Goal: Task Accomplishment & Management: Manage account settings

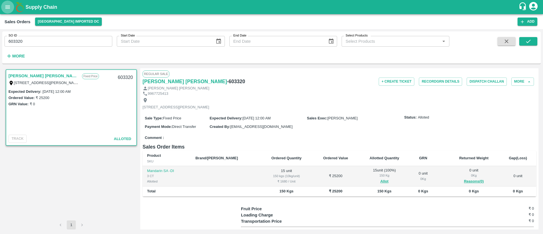
click at [9, 7] on icon "open drawer" at bounding box center [7, 6] width 5 height 3
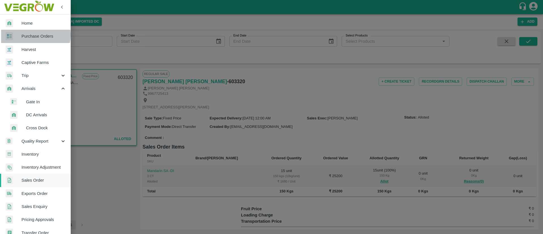
click at [33, 35] on span "Purchase Orders" at bounding box center [43, 36] width 45 height 6
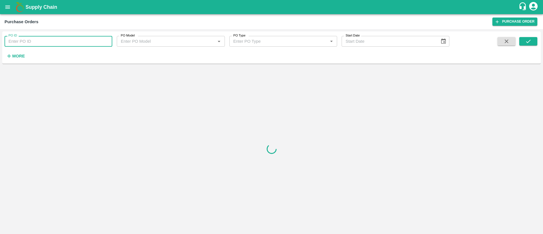
click at [57, 39] on input "PO ID" at bounding box center [59, 41] width 108 height 11
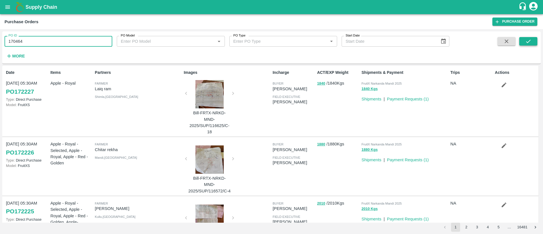
type input "170464"
click at [533, 38] on button "submit" at bounding box center [528, 41] width 18 height 8
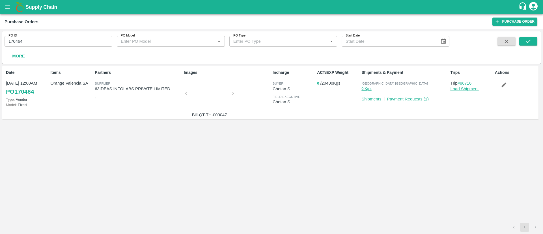
click at [465, 89] on link "Load Shipment" at bounding box center [465, 89] width 28 height 5
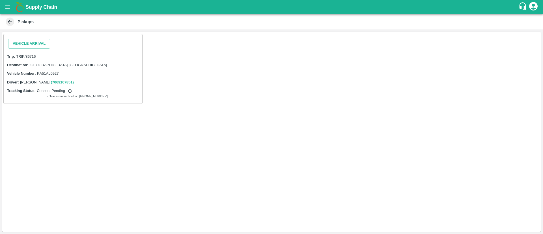
click at [70, 91] on icon at bounding box center [69, 91] width 5 height 5
click at [29, 47] on button "Vehicle Arrival" at bounding box center [29, 44] width 42 height 10
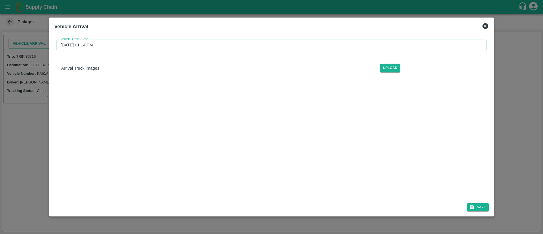
click at [386, 42] on input "28/08/2025 01:14 PM" at bounding box center [270, 45] width 426 height 11
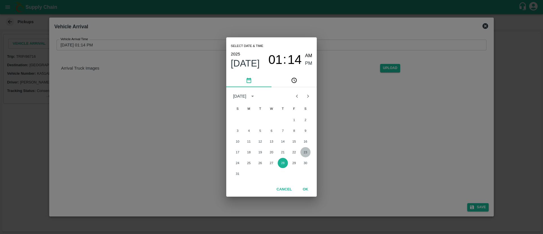
click at [305, 151] on button "23" at bounding box center [305, 152] width 10 height 10
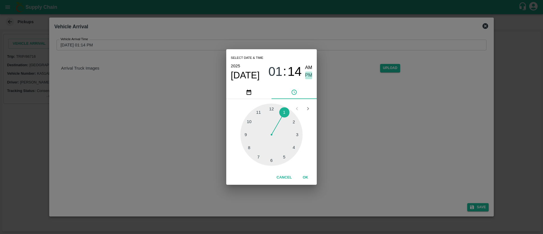
click at [311, 74] on span "PM" at bounding box center [308, 76] width 7 height 8
click at [305, 177] on button "OK" at bounding box center [305, 178] width 18 height 10
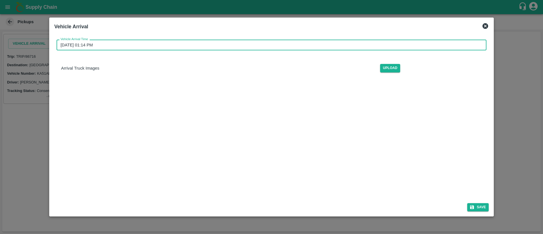
click at [180, 47] on input "23/08/2025 01:14 PM" at bounding box center [270, 45] width 426 height 11
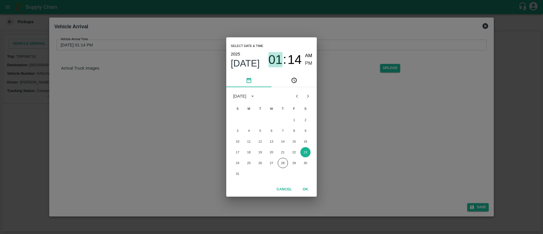
click at [273, 61] on span "01" at bounding box center [275, 59] width 14 height 15
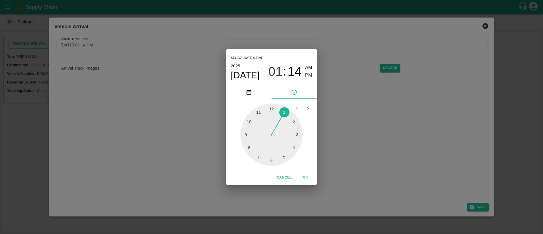
click at [298, 133] on div at bounding box center [271, 135] width 62 height 62
click at [284, 111] on div at bounding box center [271, 135] width 62 height 62
type input "23/08/2025 03:05 PM"
click at [308, 74] on span "PM" at bounding box center [308, 76] width 7 height 8
click at [306, 176] on button "OK" at bounding box center [305, 178] width 18 height 10
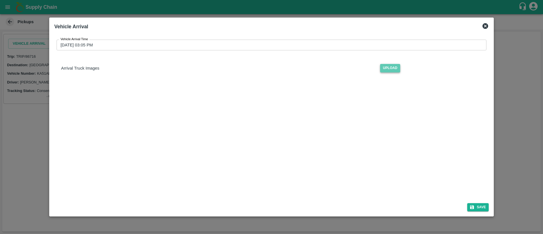
click at [393, 67] on span "Upload" at bounding box center [390, 68] width 20 height 8
click at [0, 0] on input "Upload" at bounding box center [0, 0] width 0 height 0
click at [477, 206] on button "Save" at bounding box center [477, 207] width 21 height 8
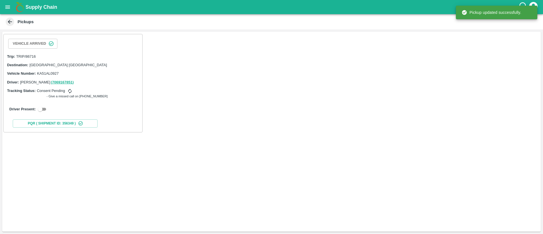
click at [45, 111] on input "checkbox" at bounding box center [40, 109] width 20 height 7
checkbox input "true"
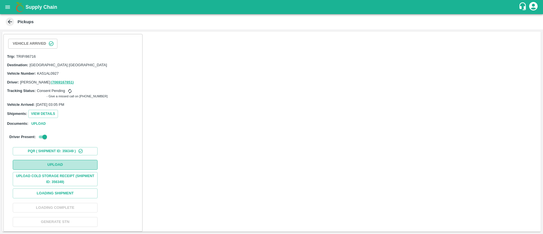
click at [71, 163] on button "Upload" at bounding box center [55, 165] width 85 height 10
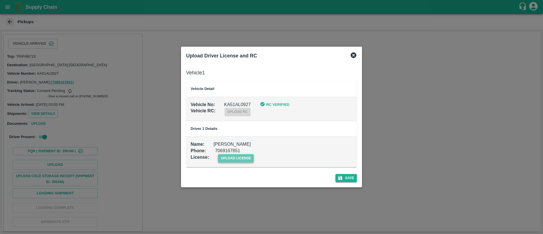
click at [241, 158] on span "upload license" at bounding box center [236, 158] width 36 height 8
click at [0, 0] on input "upload license" at bounding box center [0, 0] width 0 height 0
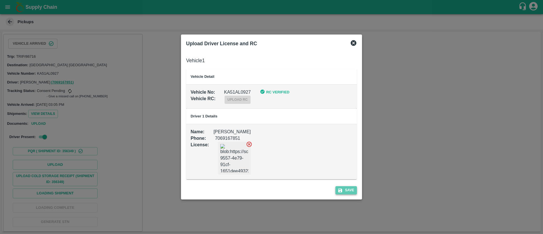
click at [347, 190] on button "Save" at bounding box center [345, 190] width 21 height 8
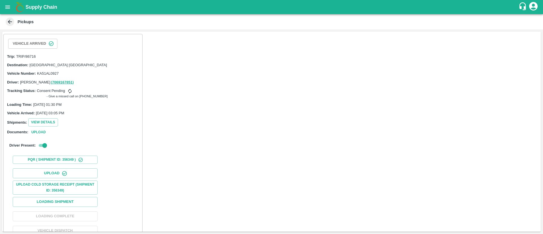
scroll to position [25, 0]
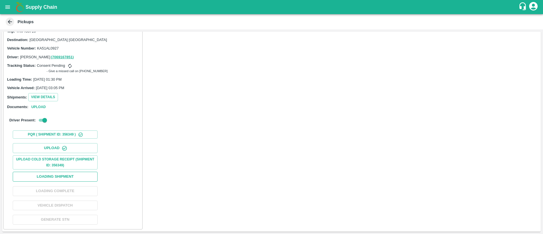
click at [76, 175] on button "Loading Shipment" at bounding box center [55, 177] width 85 height 10
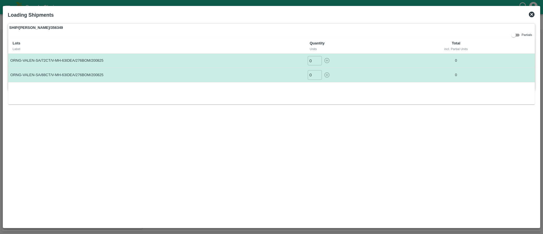
click at [309, 60] on input "0" at bounding box center [315, 60] width 14 height 9
type input "480"
click at [309, 72] on input "0" at bounding box center [315, 74] width 14 height 9
type input "770"
click at [327, 61] on icon "button" at bounding box center [326, 60] width 5 height 5
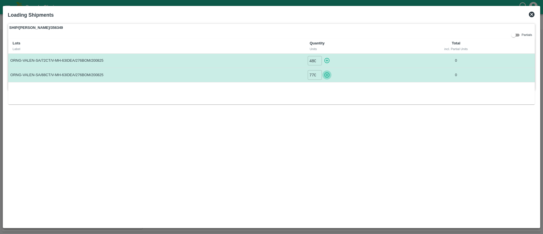
click at [328, 74] on icon "button" at bounding box center [327, 75] width 6 height 6
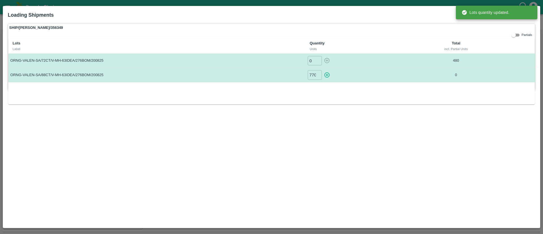
type input "480"
type input "0"
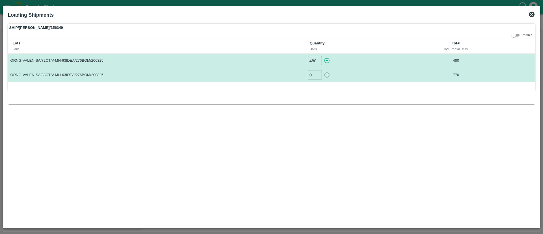
click at [528, 14] on div "Loading Shipments" at bounding box center [272, 15] width 532 height 12
click at [532, 14] on icon at bounding box center [532, 15] width 6 height 6
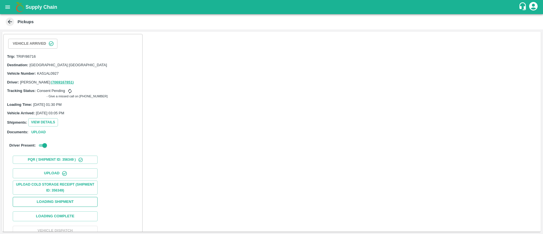
click at [61, 205] on button "Loading Shipment" at bounding box center [55, 202] width 85 height 10
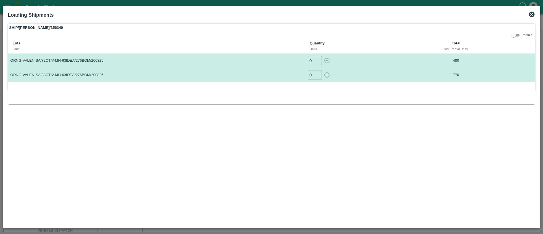
click at [531, 15] on icon at bounding box center [531, 14] width 7 height 7
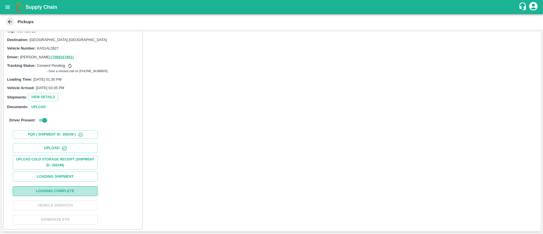
click at [74, 192] on button "Loading Complete" at bounding box center [55, 191] width 85 height 10
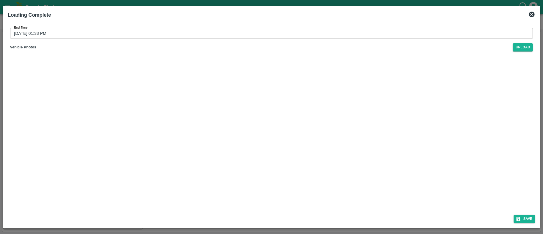
click at [227, 31] on input "28/08/2025 01:33 PM" at bounding box center [269, 33] width 519 height 11
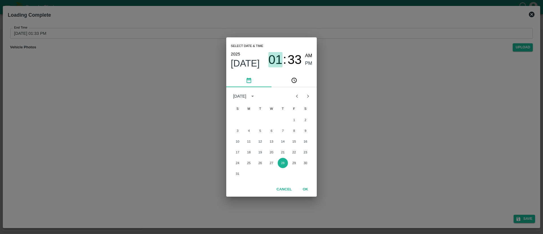
click at [274, 62] on span "01" at bounding box center [275, 59] width 14 height 15
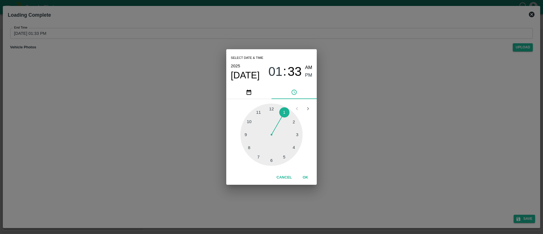
click at [260, 156] on div at bounding box center [271, 135] width 62 height 62
drag, startPoint x: 264, startPoint y: 157, endPoint x: 278, endPoint y: 160, distance: 14.0
click at [278, 160] on div at bounding box center [271, 135] width 62 height 62
click at [277, 159] on div at bounding box center [271, 135] width 62 height 62
click at [307, 73] on span "PM" at bounding box center [308, 76] width 7 height 8
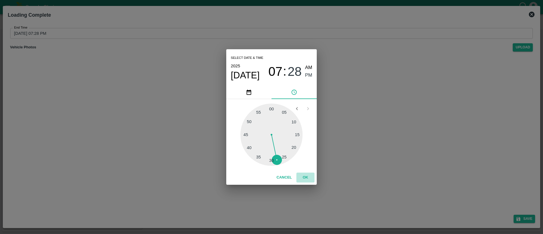
click at [305, 175] on button "OK" at bounding box center [305, 178] width 18 height 10
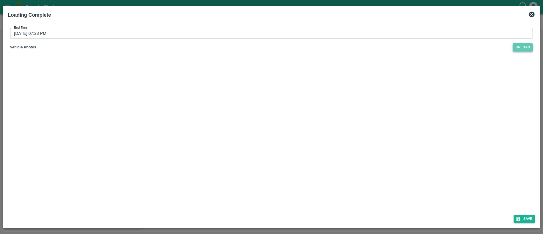
click at [524, 48] on span "Upload" at bounding box center [523, 47] width 20 height 8
click at [0, 0] on input "Upload" at bounding box center [0, 0] width 0 height 0
type input "28/08/2025 01:33 PM"
click at [528, 215] on button "Save" at bounding box center [524, 219] width 21 height 8
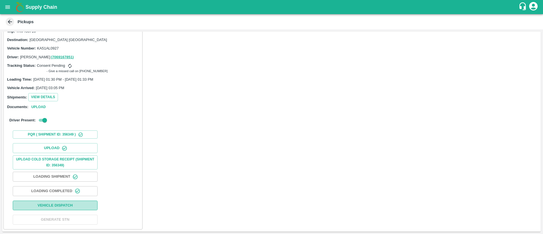
click at [83, 203] on button "Vehicle Dispatch" at bounding box center [55, 206] width 85 height 10
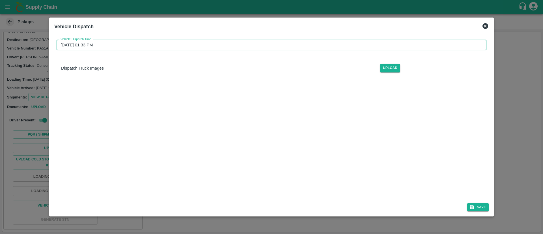
click at [360, 45] on input "28/08/2025 01:33 PM" at bounding box center [270, 45] width 426 height 11
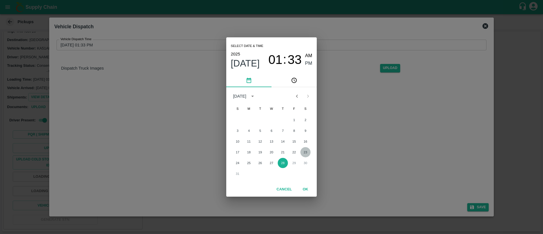
click at [306, 150] on button "23" at bounding box center [305, 152] width 10 height 10
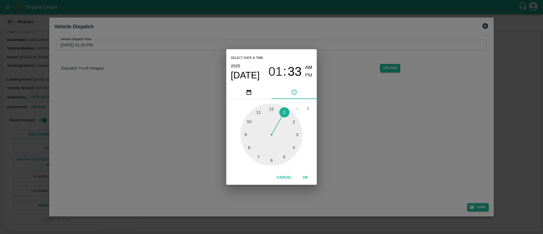
click at [259, 155] on div at bounding box center [271, 135] width 62 height 62
click at [249, 121] on div at bounding box center [271, 135] width 62 height 62
type input "23/08/2025 07:50 PM"
click at [307, 73] on span "PM" at bounding box center [308, 76] width 7 height 8
click at [306, 176] on button "OK" at bounding box center [305, 178] width 18 height 10
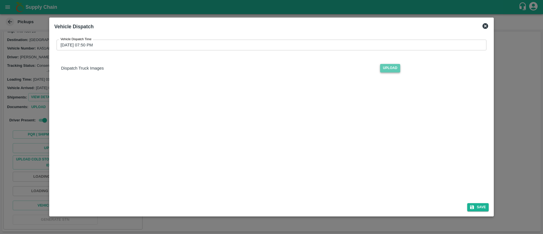
click at [391, 70] on span "Upload" at bounding box center [390, 68] width 20 height 8
click at [0, 0] on input "Upload" at bounding box center [0, 0] width 0 height 0
click at [479, 206] on button "Save" at bounding box center [477, 207] width 21 height 8
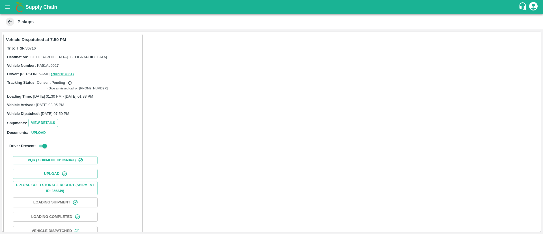
scroll to position [26, 0]
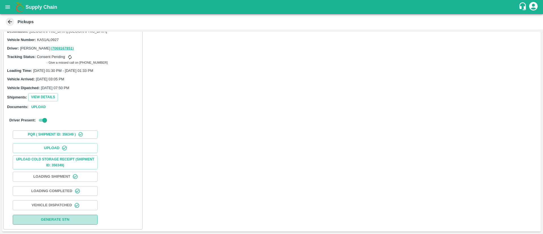
click at [65, 219] on button "Generate STN" at bounding box center [55, 220] width 85 height 10
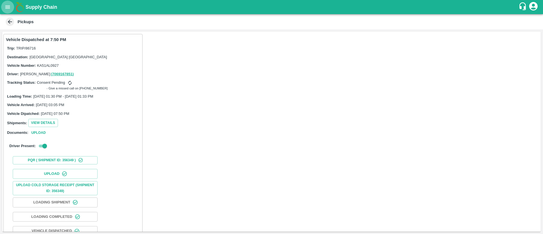
click at [5, 5] on icon "open drawer" at bounding box center [8, 7] width 6 height 6
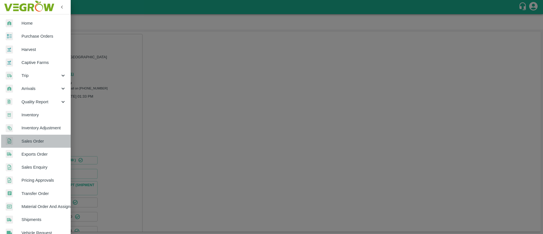
click at [42, 143] on span "Sales Order" at bounding box center [43, 141] width 45 height 6
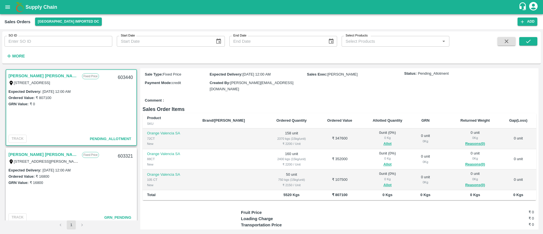
scroll to position [45, 0]
click at [384, 140] on button "Allot" at bounding box center [388, 142] width 8 height 7
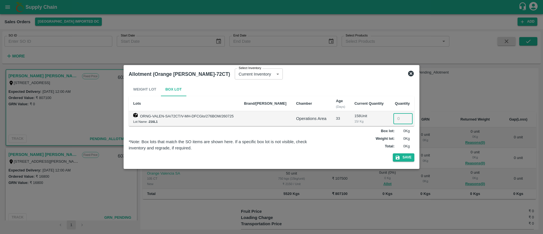
click at [393, 117] on input "number" at bounding box center [402, 118] width 19 height 11
type input "158"
click at [406, 155] on button "Save" at bounding box center [403, 157] width 21 height 8
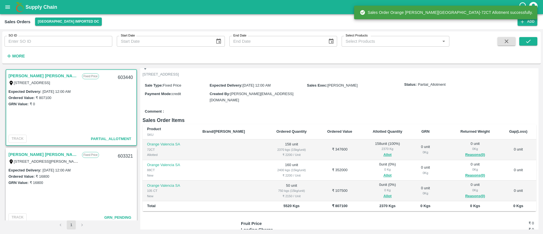
scroll to position [36, 0]
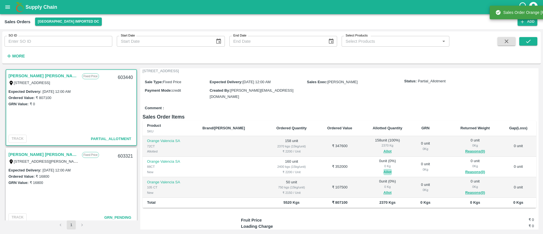
click at [384, 170] on button "Allot" at bounding box center [388, 172] width 8 height 7
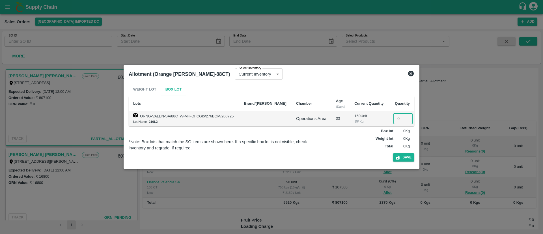
click at [399, 121] on input "number" at bounding box center [402, 118] width 19 height 11
type input "160"
click at [407, 157] on button "Save" at bounding box center [403, 157] width 21 height 8
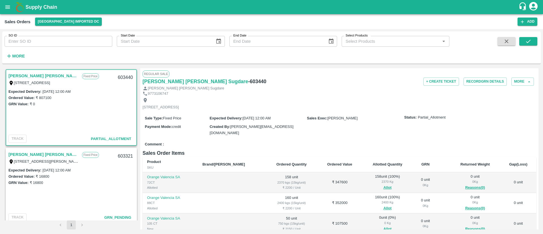
scroll to position [78, 0]
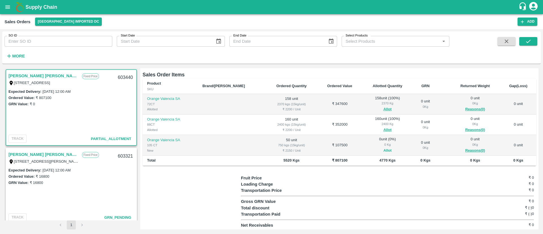
click at [384, 150] on button "Allot" at bounding box center [388, 150] width 8 height 7
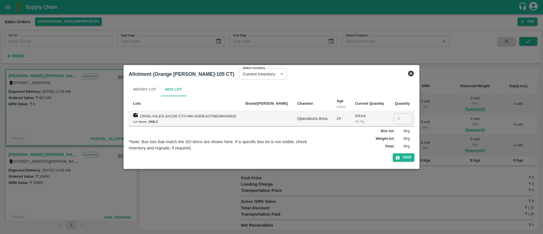
drag, startPoint x: 398, startPoint y: 117, endPoint x: 396, endPoint y: 121, distance: 3.9
click at [397, 119] on input "number" at bounding box center [403, 118] width 19 height 11
type input "50"
click at [402, 156] on button "Save" at bounding box center [403, 157] width 21 height 8
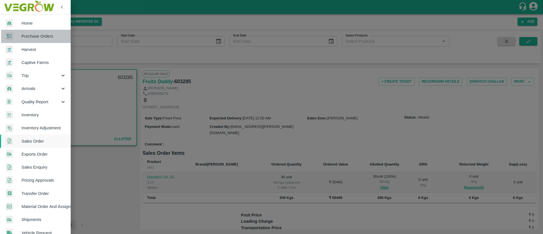
click at [46, 35] on span "Purchase Orders" at bounding box center [43, 36] width 45 height 6
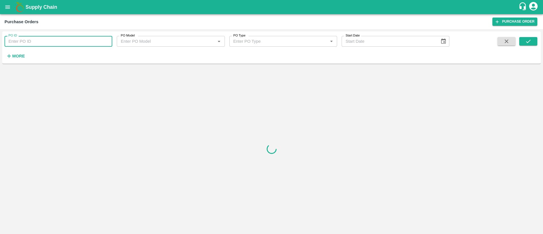
click at [71, 36] on input "PO ID" at bounding box center [59, 41] width 108 height 11
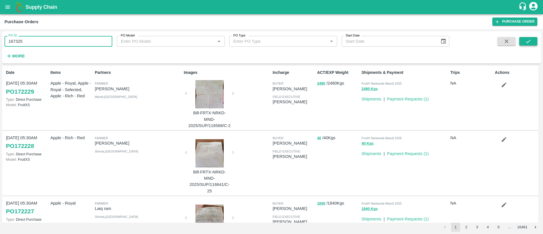
type input "167325"
click at [535, 41] on button "submit" at bounding box center [528, 41] width 18 height 8
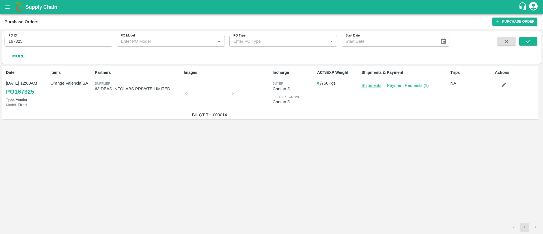
click at [375, 84] on link "Shipments" at bounding box center [371, 85] width 20 height 5
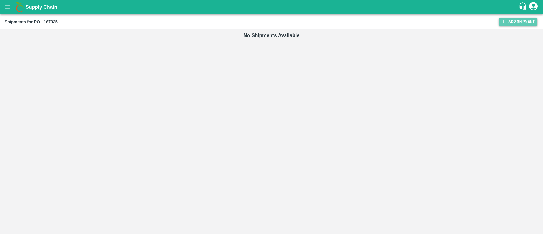
click at [517, 18] on link "Add Shipment" at bounding box center [518, 22] width 38 height 8
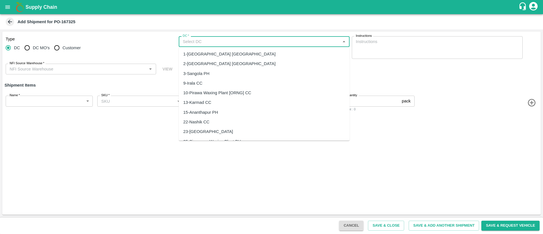
click at [228, 41] on input "DC   *" at bounding box center [259, 41] width 158 height 7
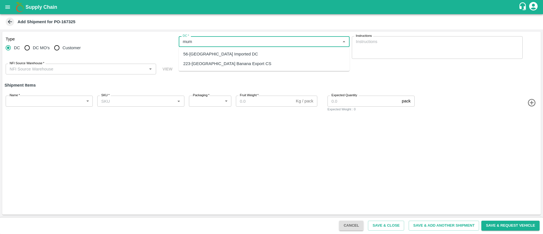
click at [221, 51] on div "56-[GEOGRAPHIC_DATA] Imported DC" at bounding box center [220, 54] width 75 height 6
type input "56-[GEOGRAPHIC_DATA] Imported DC"
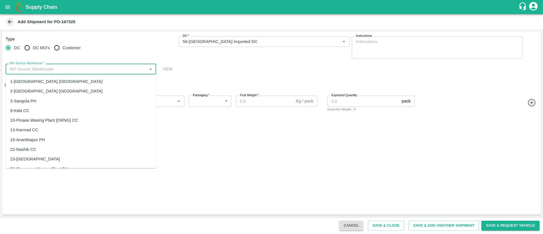
click at [106, 71] on input "NFI Source Warehouse   *" at bounding box center [76, 68] width 138 height 7
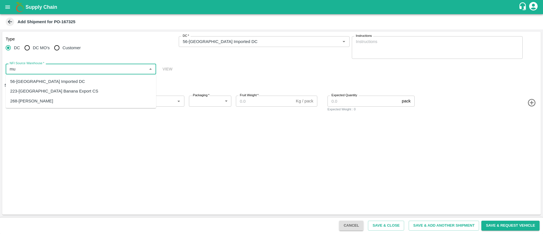
click at [78, 78] on div "56-[GEOGRAPHIC_DATA] Imported DC" at bounding box center [81, 82] width 150 height 10
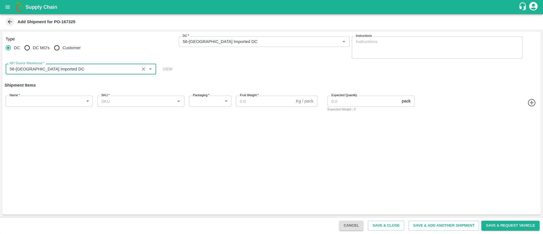
type input "56-[GEOGRAPHIC_DATA] Imported DC"
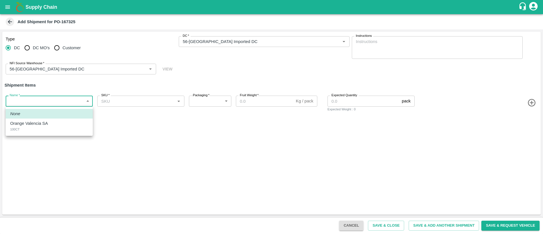
click at [52, 101] on body "Supply Chain Add Shipment for PO-167325 Type [GEOGRAPHIC_DATA] DC MO's Customer…" at bounding box center [271, 117] width 543 height 234
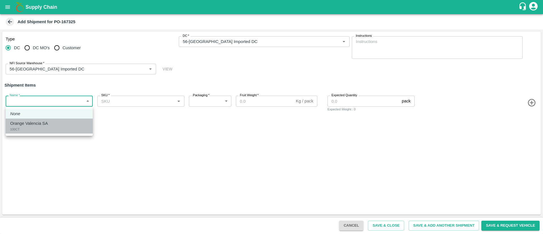
click at [44, 123] on p "Orange Valencia SA" at bounding box center [29, 123] width 38 height 6
type input "1878725"
type input "276"
type input "15"
type input "50"
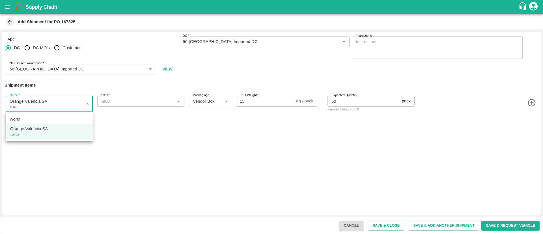
click at [59, 106] on body "Supply Chain Add Shipment for PO-167325 Type [GEOGRAPHIC_DATA] DC MO's Customer…" at bounding box center [271, 117] width 543 height 234
click at [122, 130] on div at bounding box center [271, 117] width 543 height 234
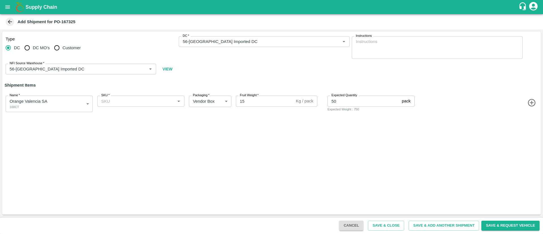
click at [10, 22] on icon at bounding box center [10, 22] width 4 height 4
click at [11, 22] on icon at bounding box center [10, 22] width 6 height 6
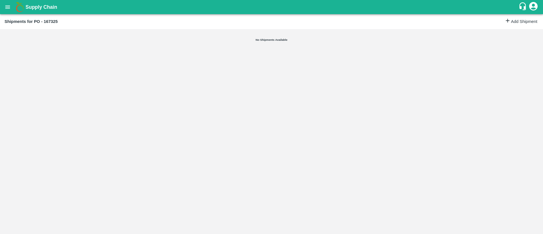
click at [12, 11] on button "open drawer" at bounding box center [7, 7] width 13 height 13
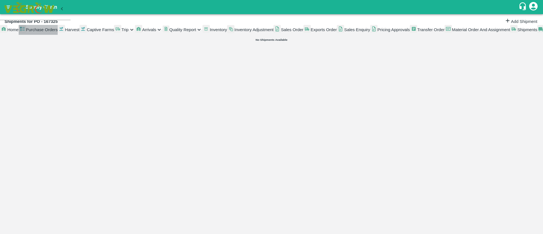
click at [45, 32] on span "Purchase Orders" at bounding box center [42, 29] width 32 height 5
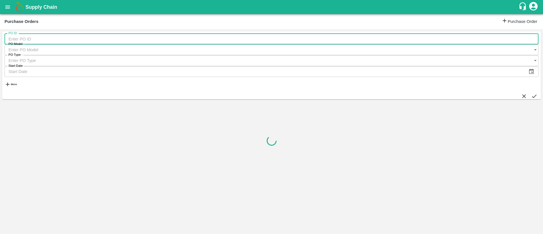
click at [69, 39] on input "PO ID" at bounding box center [272, 39] width 534 height 11
type input "167325"
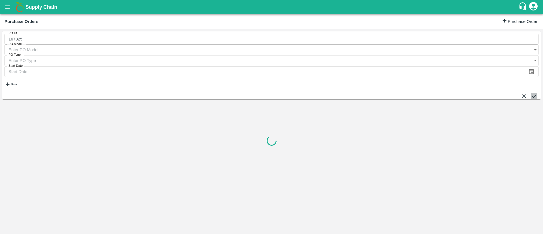
click at [531, 93] on icon "submit" at bounding box center [534, 96] width 6 height 6
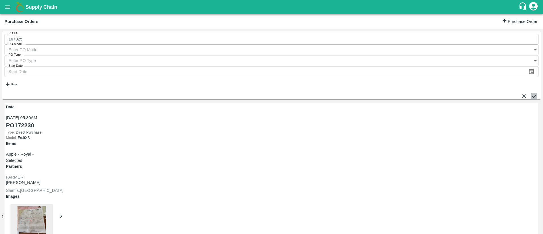
click at [533, 93] on button "submit" at bounding box center [534, 96] width 6 height 6
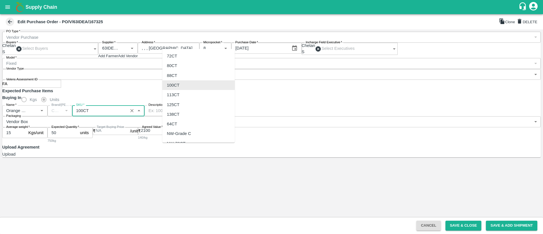
click at [126, 114] on input "SKU   *" at bounding box center [100, 110] width 52 height 7
click at [178, 116] on div "105 CT" at bounding box center [174, 118] width 14 height 6
type input "105 CT"
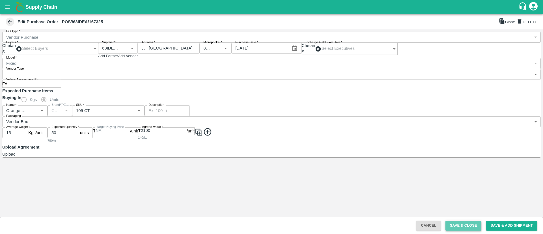
click at [475, 225] on button "Save & Close" at bounding box center [463, 226] width 36 height 10
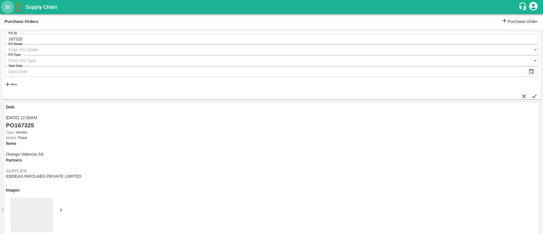
click at [7, 1] on button "open drawer" at bounding box center [7, 7] width 13 height 13
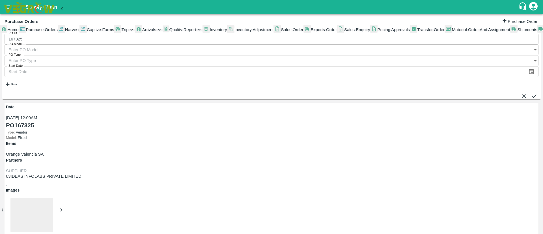
click at [125, 0] on div at bounding box center [271, 0] width 543 height 0
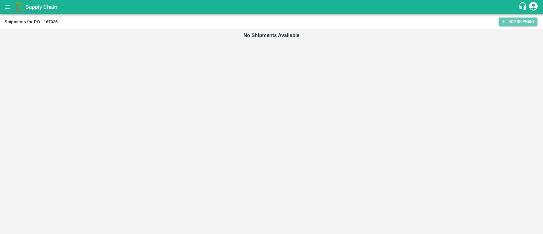
click at [525, 18] on link "Add Shipment" at bounding box center [518, 22] width 38 height 8
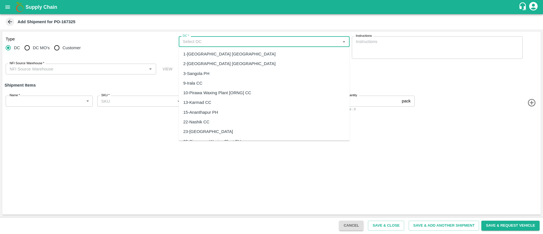
click at [248, 43] on input "DC   *" at bounding box center [259, 41] width 158 height 7
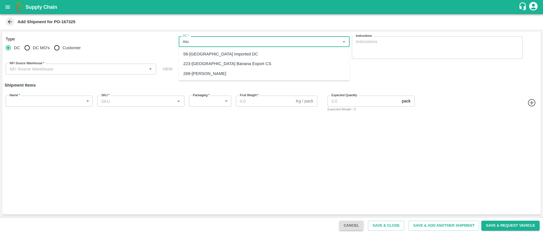
click at [223, 55] on div "56-Mumbai Imported DC" at bounding box center [220, 54] width 75 height 6
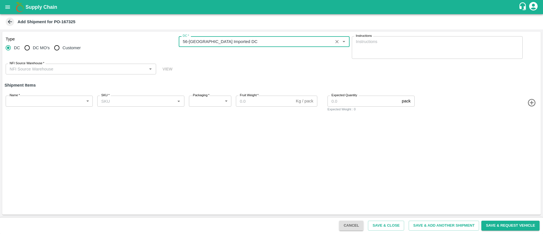
type input "56-Mumbai Imported DC"
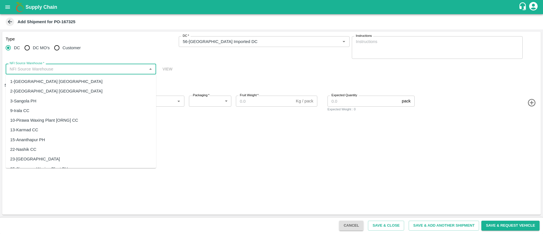
click at [98, 65] on input "NFI Source Warehouse   *" at bounding box center [76, 68] width 138 height 7
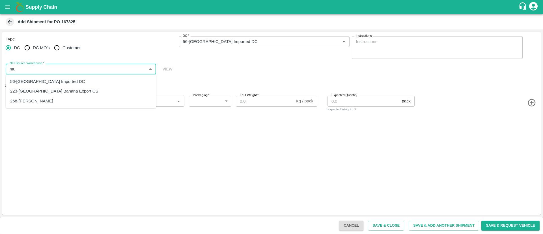
click at [70, 79] on div "56-Mumbai Imported DC" at bounding box center [81, 82] width 150 height 10
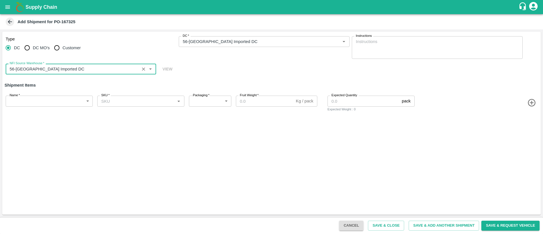
type input "56-Mumbai Imported DC"
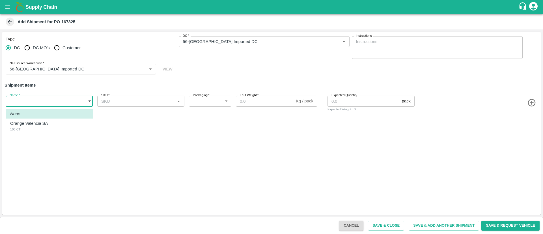
click at [49, 100] on body "Supply Chain Add Shipment for PO-167325 Type DC DC MO's Customer DC   * DC   * …" at bounding box center [271, 117] width 543 height 234
click at [43, 132] on li "Orange Valencia SA 105 CT" at bounding box center [49, 126] width 87 height 15
type input "1878725"
type input "276"
type input "15"
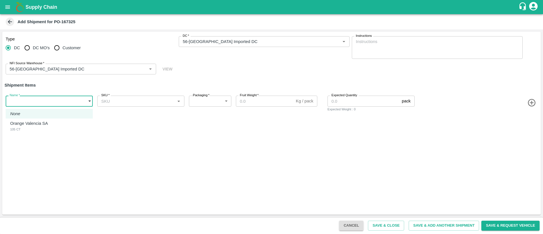
type input "50"
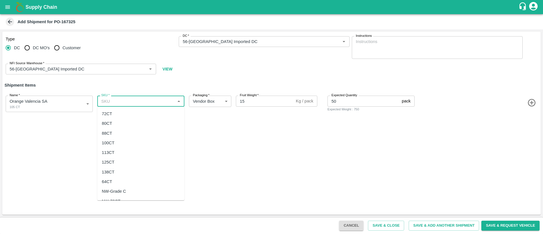
click at [147, 103] on input "SKU   *" at bounding box center [136, 100] width 74 height 7
click at [118, 174] on div "105 CT" at bounding box center [140, 175] width 87 height 10
type input "105 CT"
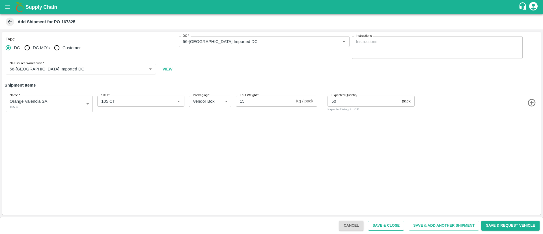
click at [388, 224] on button "Save & Close" at bounding box center [386, 226] width 36 height 10
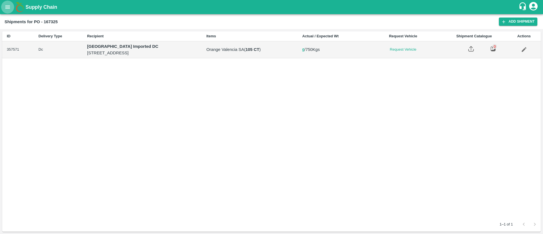
click at [7, 4] on icon "open drawer" at bounding box center [8, 7] width 6 height 6
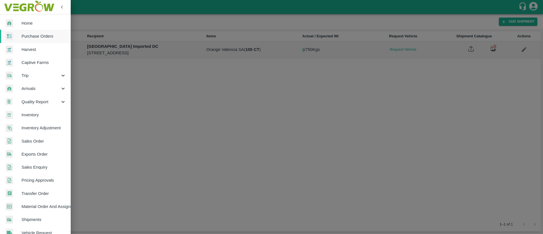
click at [38, 75] on span "Trip" at bounding box center [40, 75] width 38 height 6
click at [40, 87] on span "Fruit Movement" at bounding box center [46, 88] width 40 height 6
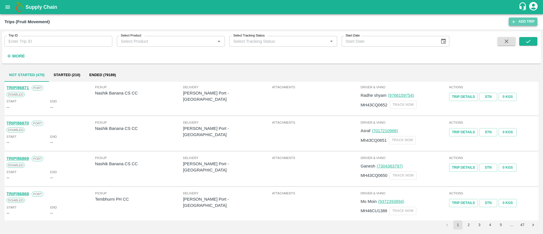
click at [526, 22] on link "Add Trip" at bounding box center [523, 22] width 29 height 8
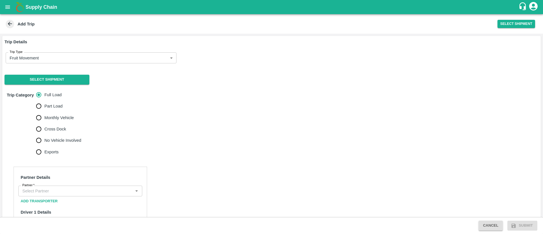
click at [51, 138] on span "No Vehicle Involved" at bounding box center [62, 140] width 37 height 6
click at [44, 138] on input "No Vehicle Involved" at bounding box center [38, 140] width 11 height 11
radio input "true"
click at [71, 79] on button "Select Shipment" at bounding box center [47, 80] width 85 height 10
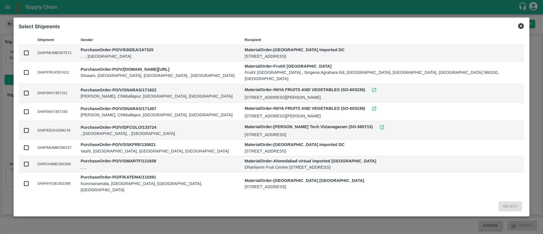
click at [29, 54] on input "checkbox" at bounding box center [26, 53] width 6 height 6
checkbox input "true"
click at [499, 206] on button "Select" at bounding box center [510, 206] width 23 height 10
radio input "true"
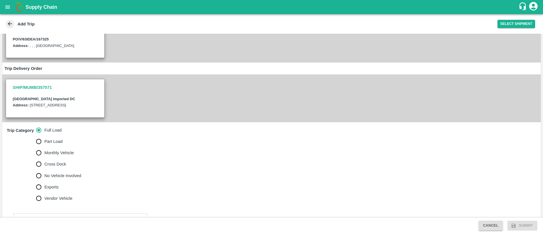
scroll to position [70, 0]
click at [62, 178] on span "No Vehicle Involved" at bounding box center [62, 175] width 37 height 6
click at [44, 180] on input "No Vehicle Involved" at bounding box center [38, 174] width 11 height 11
radio input "true"
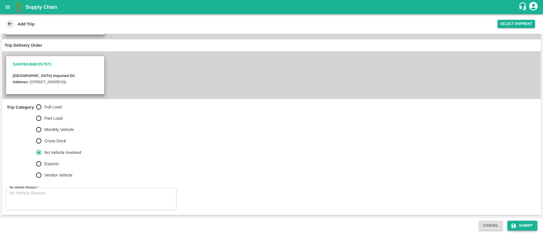
click at [516, 224] on icon "submit" at bounding box center [514, 226] width 6 height 6
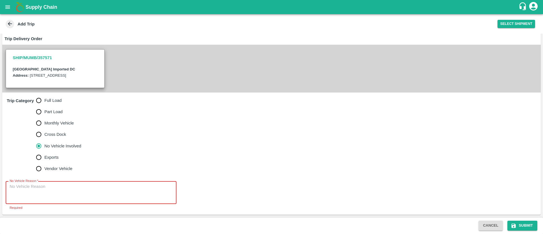
click at [89, 197] on textarea "No Vehicle Reason   *" at bounding box center [91, 193] width 163 height 18
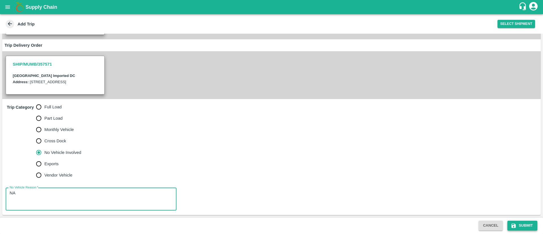
type textarea "NA"
click at [524, 222] on button "Submit" at bounding box center [522, 226] width 30 height 10
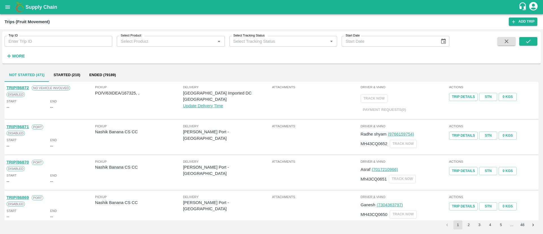
click at [10, 7] on icon "open drawer" at bounding box center [8, 7] width 6 height 6
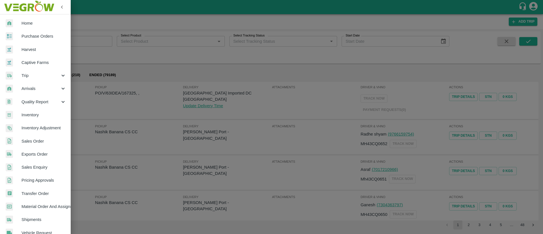
click at [38, 38] on span "Purchase Orders" at bounding box center [43, 36] width 45 height 6
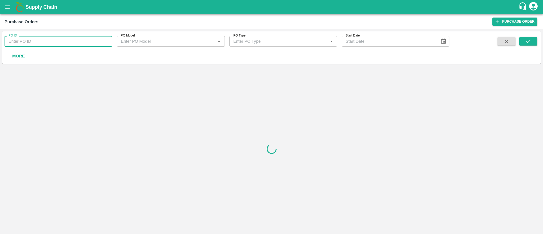
click at [56, 39] on input "PO ID" at bounding box center [59, 41] width 108 height 11
type input "167323"
click at [532, 43] on button "submit" at bounding box center [528, 41] width 18 height 8
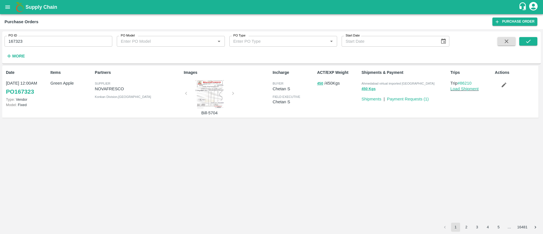
click at [76, 39] on input "167323" at bounding box center [59, 41] width 108 height 11
type input "167325"
click at [534, 37] on button "submit" at bounding box center [528, 41] width 18 height 8
click at [466, 88] on link "Load Shipment" at bounding box center [465, 89] width 28 height 5
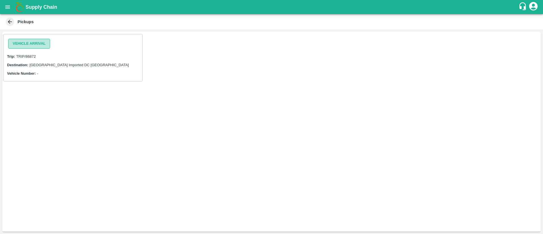
click at [23, 41] on button "Vehicle Arrival" at bounding box center [29, 44] width 42 height 10
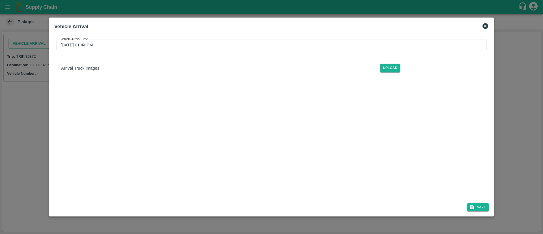
click at [385, 44] on input "[DATE] 01:44 PM" at bounding box center [270, 45] width 426 height 11
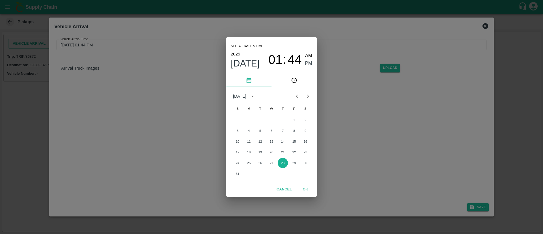
click at [307, 187] on button "OK" at bounding box center [305, 189] width 18 height 10
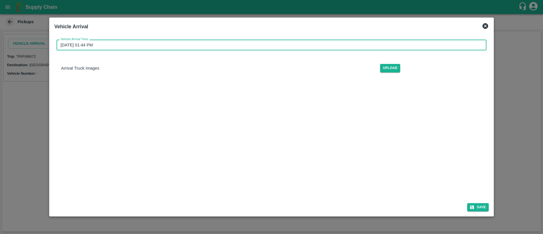
click at [479, 201] on div "Save" at bounding box center [271, 206] width 439 height 15
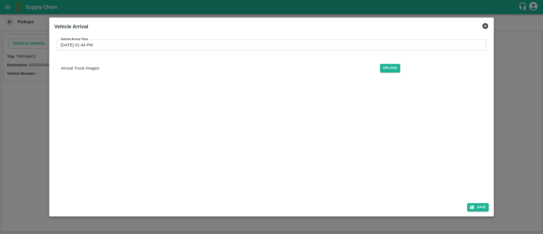
click at [480, 202] on div "Save" at bounding box center [271, 206] width 439 height 15
click at [481, 203] on button "Save" at bounding box center [477, 207] width 21 height 8
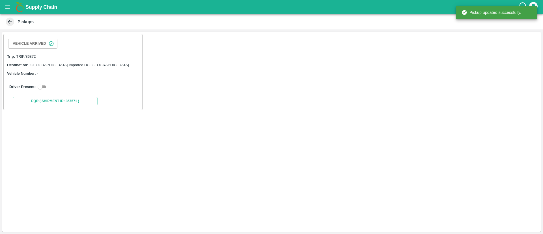
click at [46, 86] on input "checkbox" at bounding box center [40, 86] width 20 height 7
checkbox input "true"
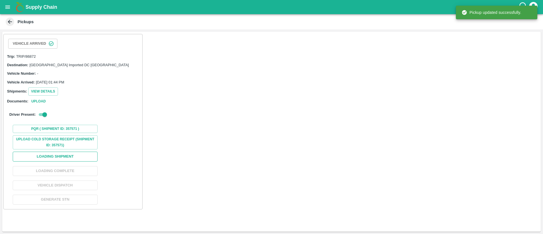
click at [58, 158] on button "Loading Shipment" at bounding box center [55, 157] width 85 height 10
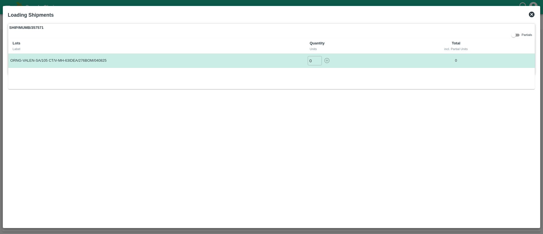
click at [310, 60] on input "0" at bounding box center [315, 60] width 14 height 9
drag, startPoint x: 329, startPoint y: 59, endPoint x: 324, endPoint y: 58, distance: 5.2
click at [326, 59] on icon "button" at bounding box center [327, 60] width 6 height 6
type input "0"
click at [532, 13] on icon at bounding box center [532, 15] width 6 height 6
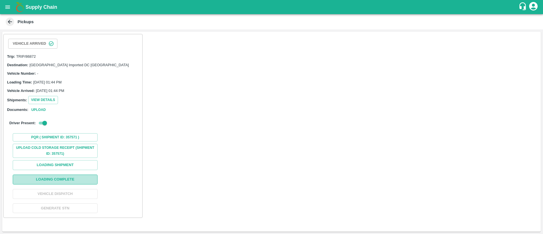
click at [82, 180] on button "Loading Complete" at bounding box center [55, 180] width 85 height 10
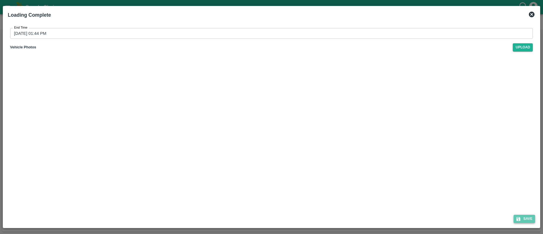
click at [522, 216] on button "Save" at bounding box center [524, 219] width 21 height 8
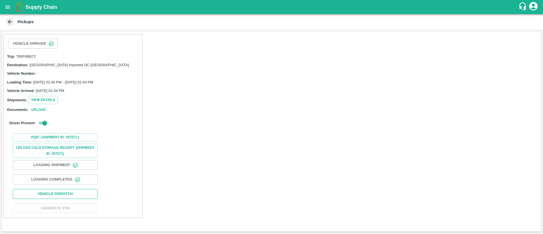
click at [77, 196] on button "Vehicle Dispatch" at bounding box center [55, 194] width 85 height 10
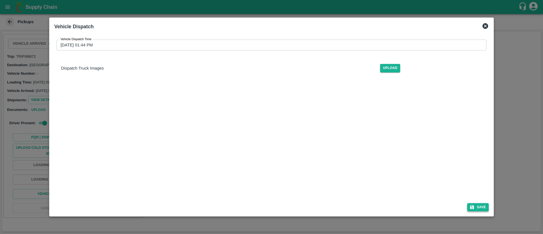
click at [481, 204] on button "Save" at bounding box center [477, 207] width 21 height 8
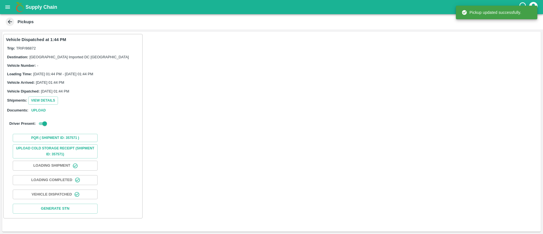
click at [9, 8] on icon "open drawer" at bounding box center [8, 7] width 6 height 6
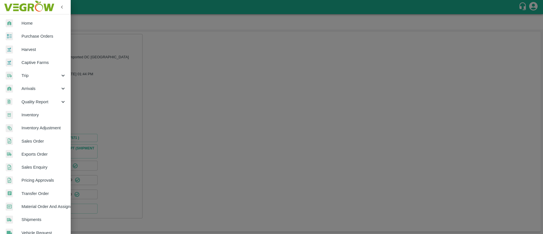
click at [42, 90] on span "Arrivals" at bounding box center [40, 88] width 38 height 6
click at [44, 113] on span "DC Arrivals" at bounding box center [46, 115] width 40 height 6
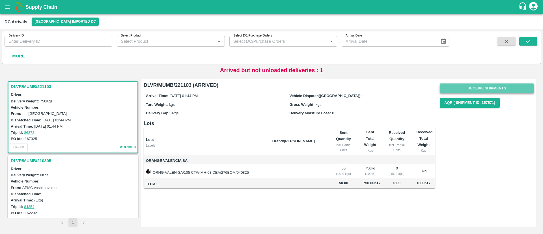
click at [481, 86] on button "Receive Shipments" at bounding box center [487, 88] width 94 height 10
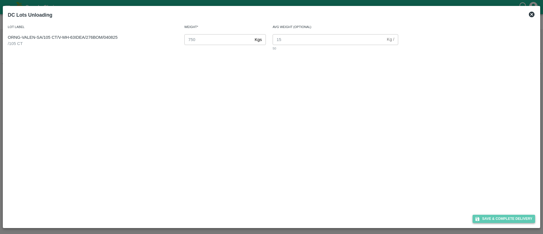
click at [511, 218] on button "Save & Complete Delivery" at bounding box center [504, 219] width 63 height 8
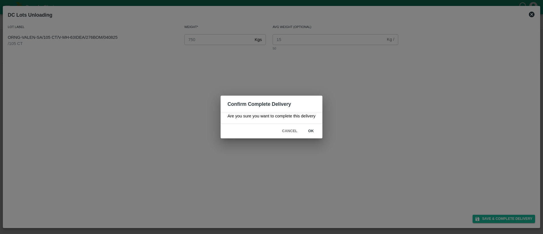
click at [309, 130] on button "ok" at bounding box center [311, 131] width 18 height 10
